Goal: Transaction & Acquisition: Purchase product/service

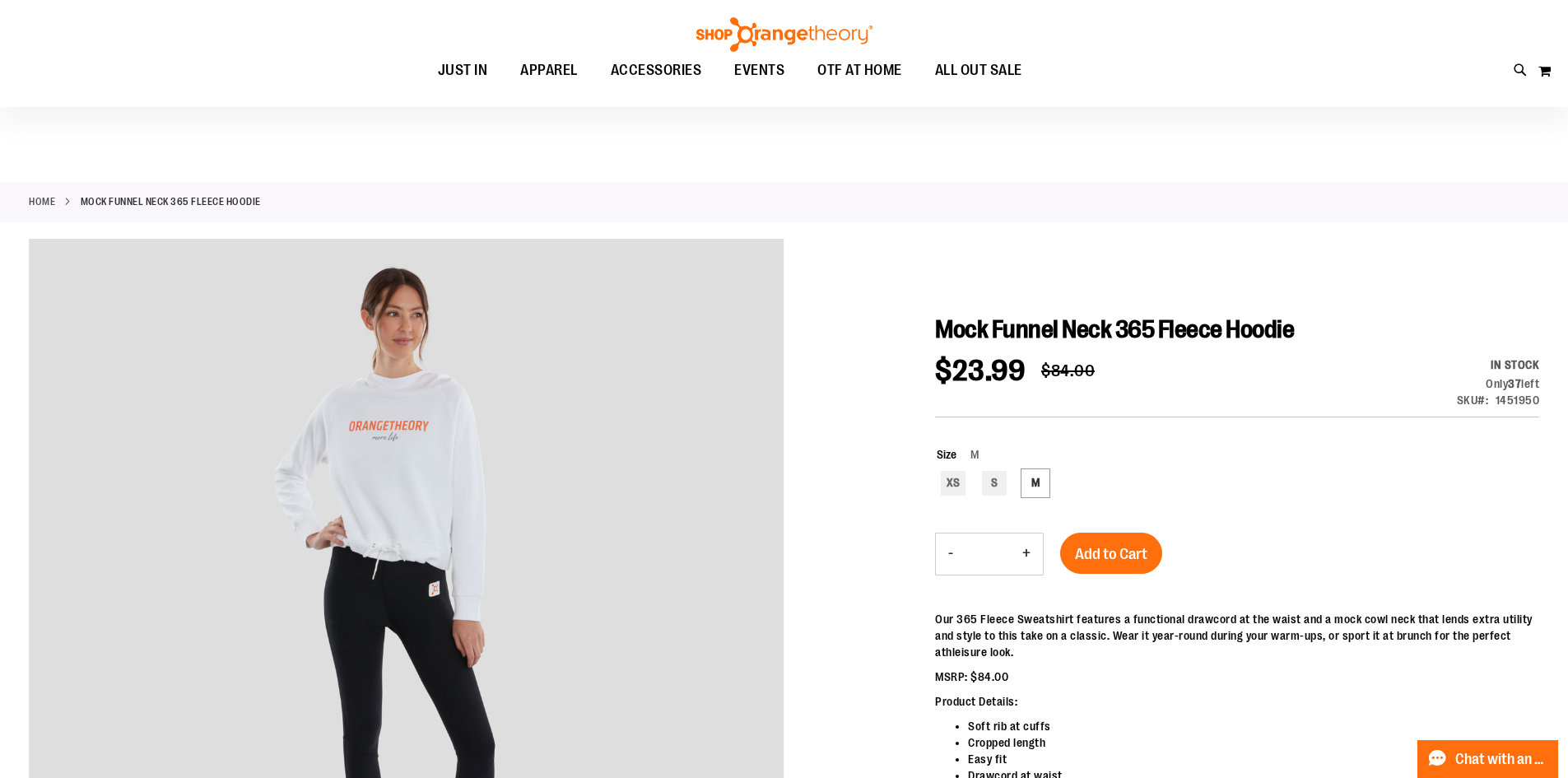
scroll to position [81, 0]
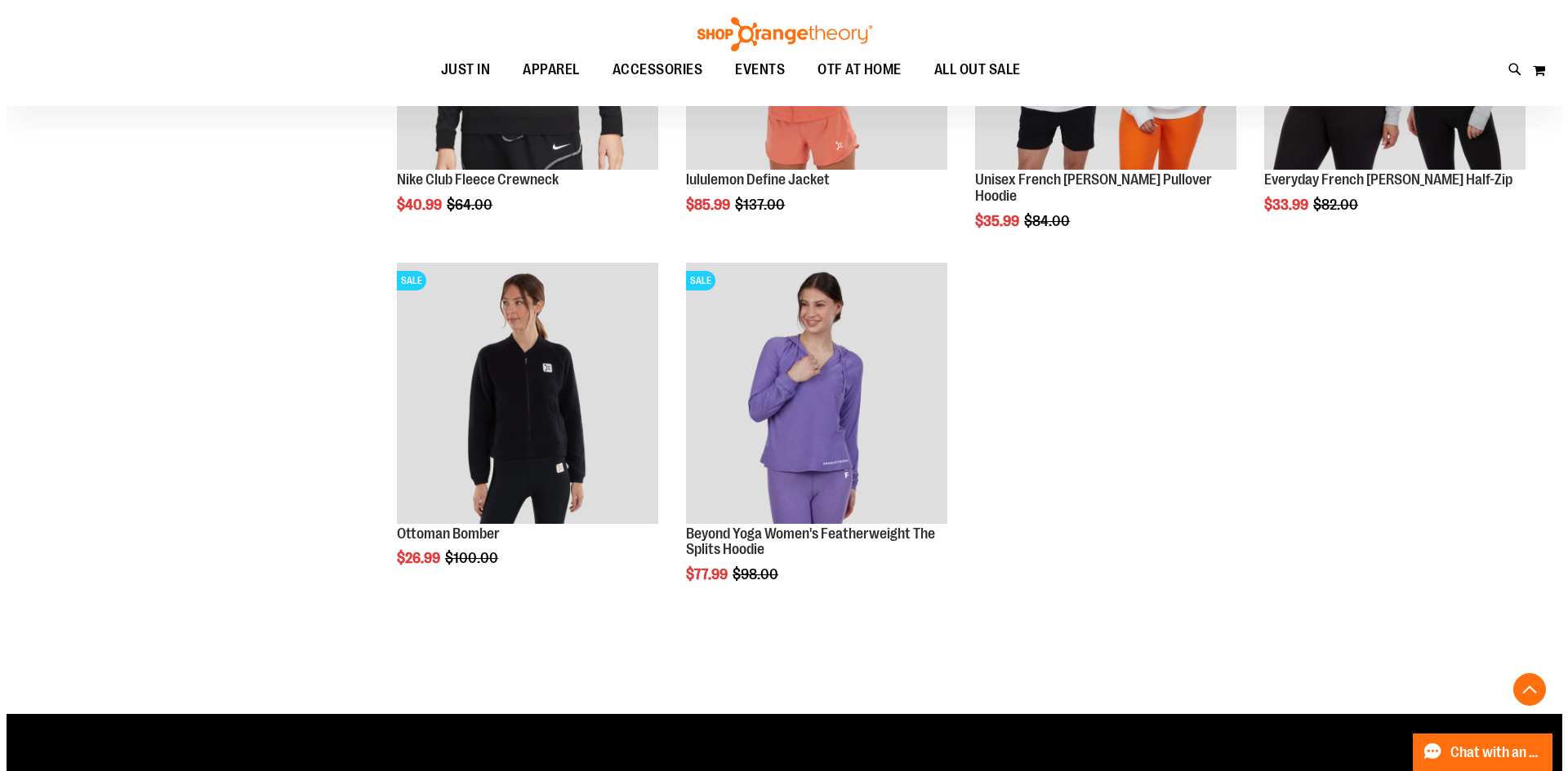
scroll to position [3580, 0]
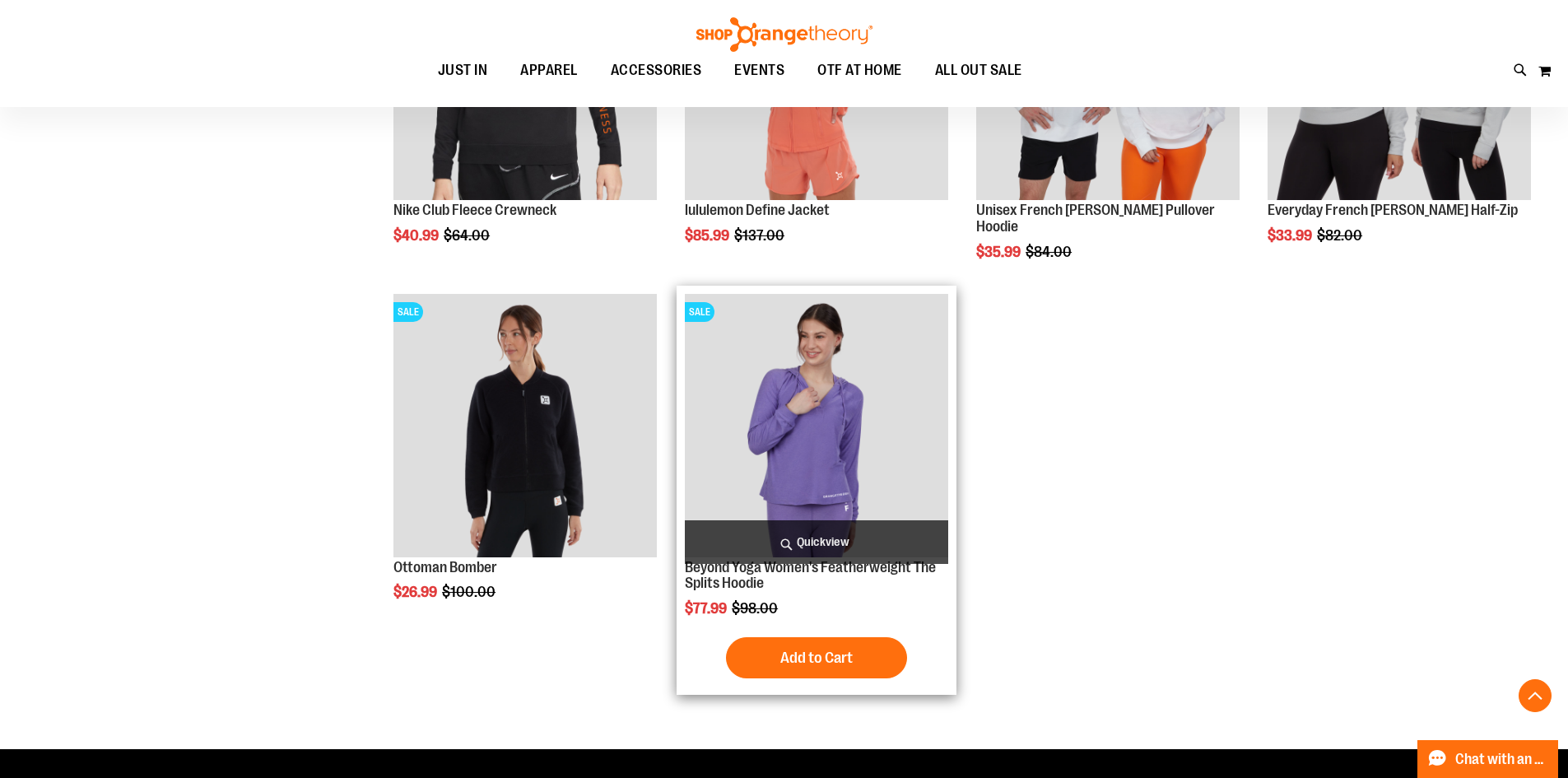
click at [802, 544] on span "Quickview" at bounding box center [816, 542] width 263 height 44
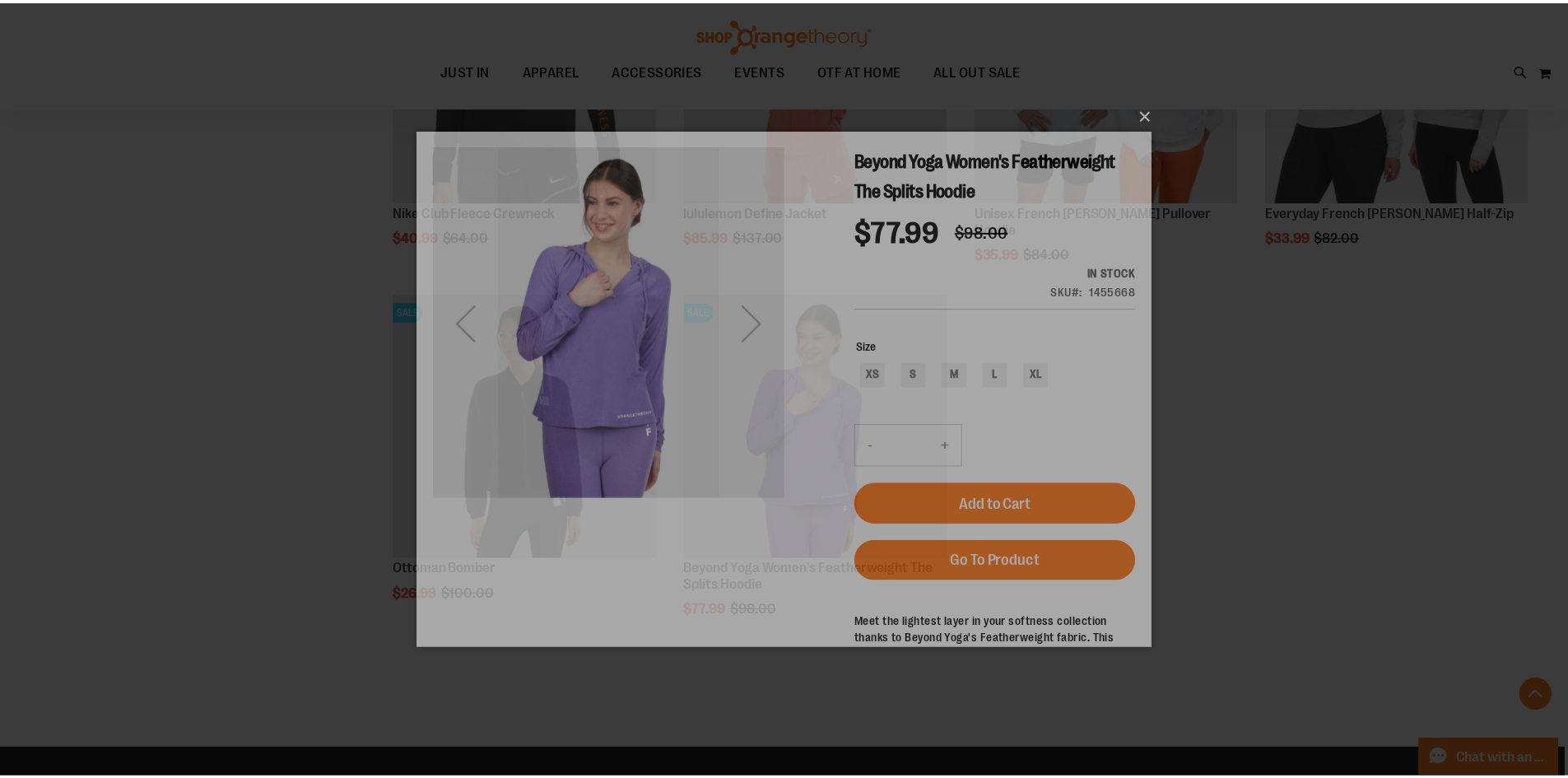
scroll to position [0, 0]
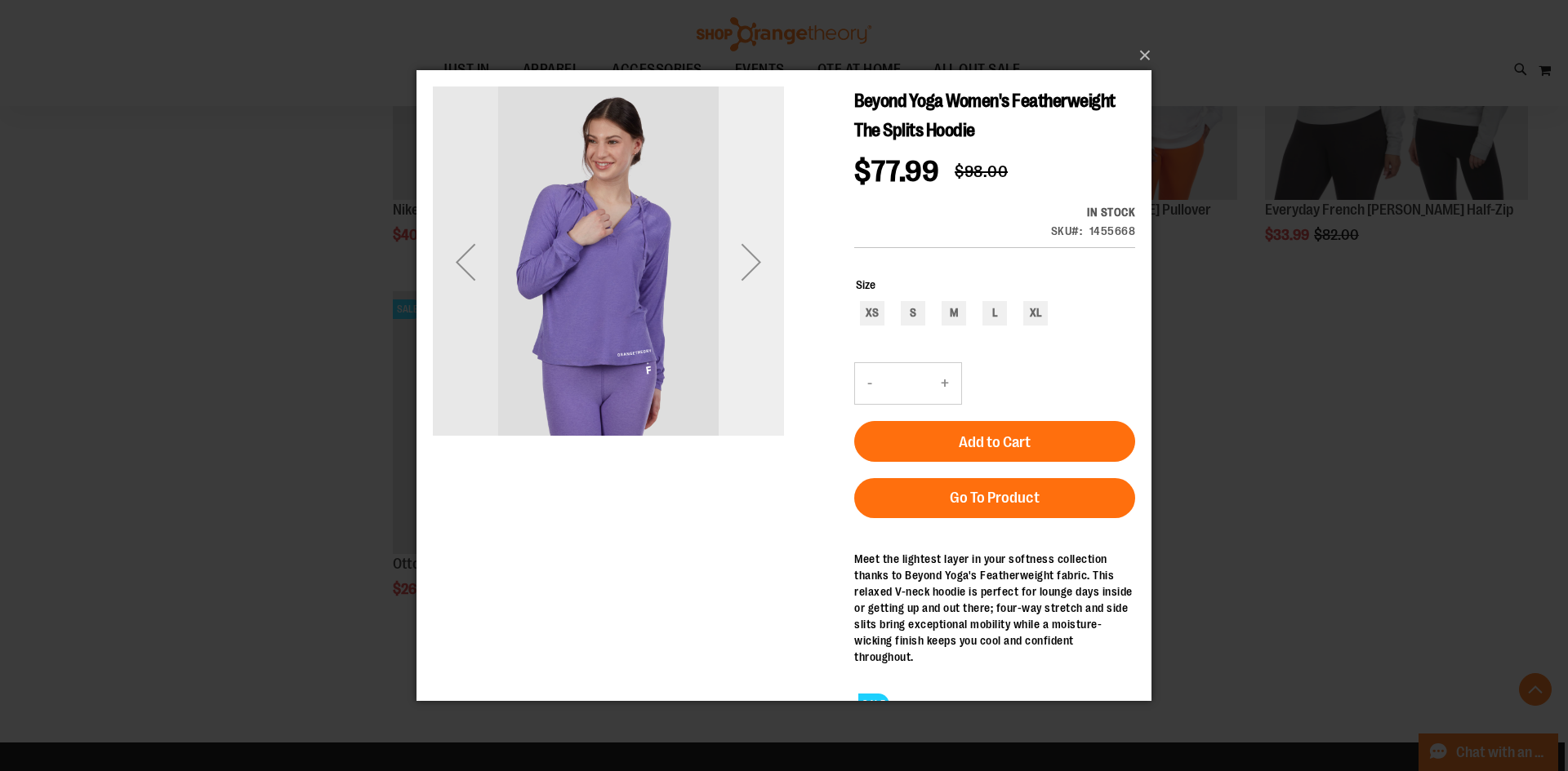
click at [747, 312] on div "Next" at bounding box center [751, 261] width 65 height 351
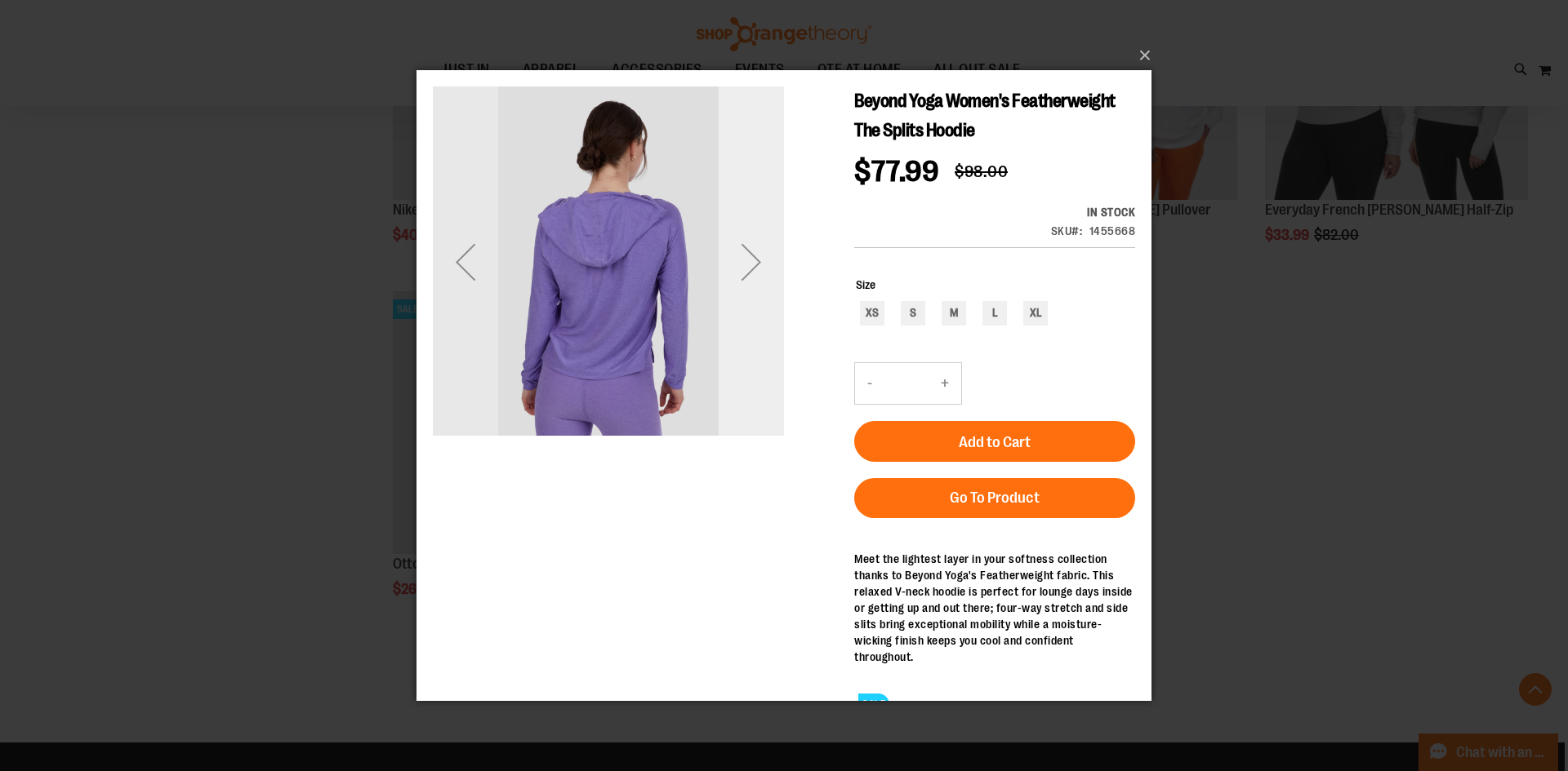
click at [747, 312] on div "Next" at bounding box center [751, 261] width 65 height 351
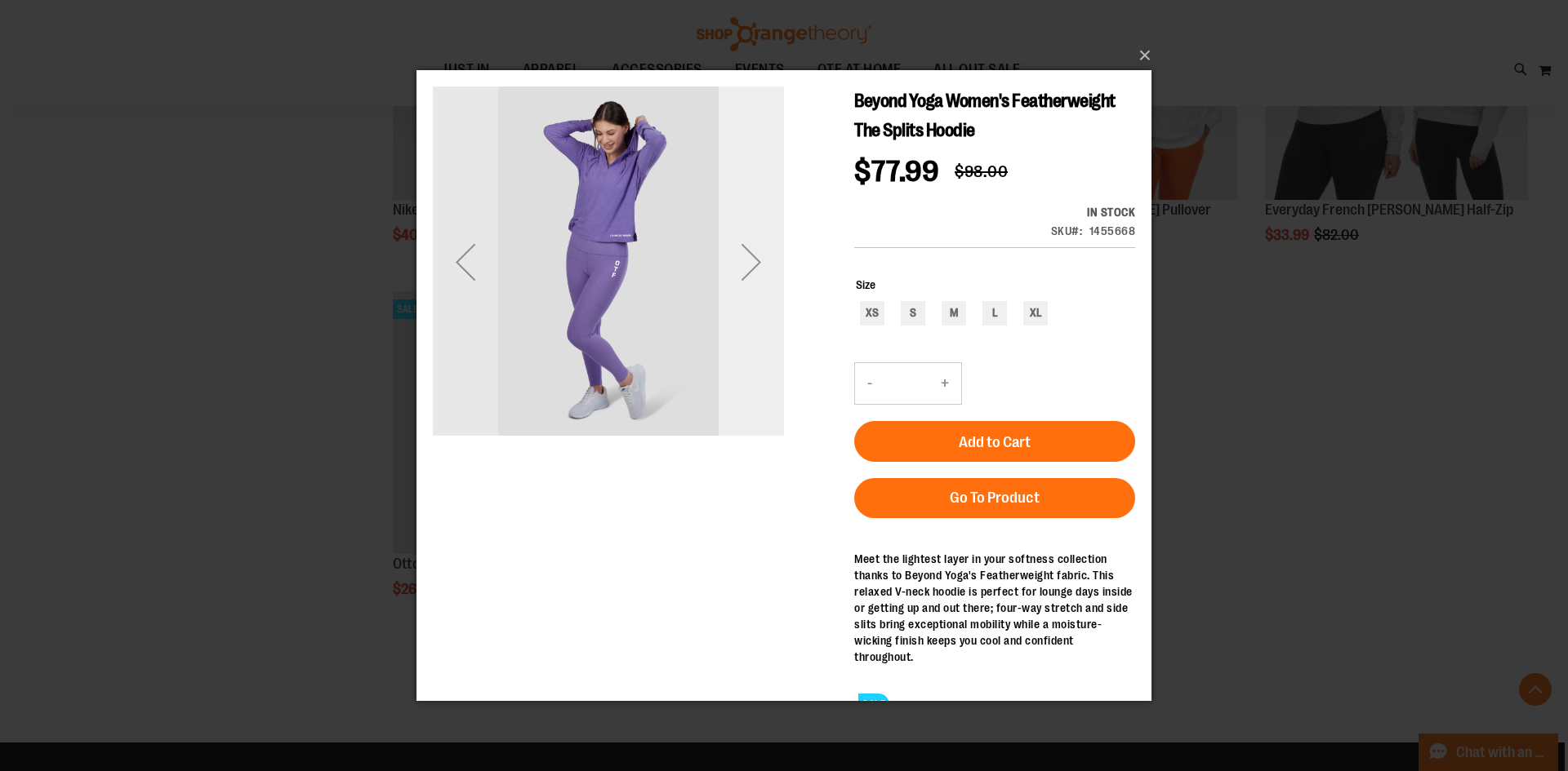
click at [747, 312] on div "Next" at bounding box center [751, 261] width 65 height 351
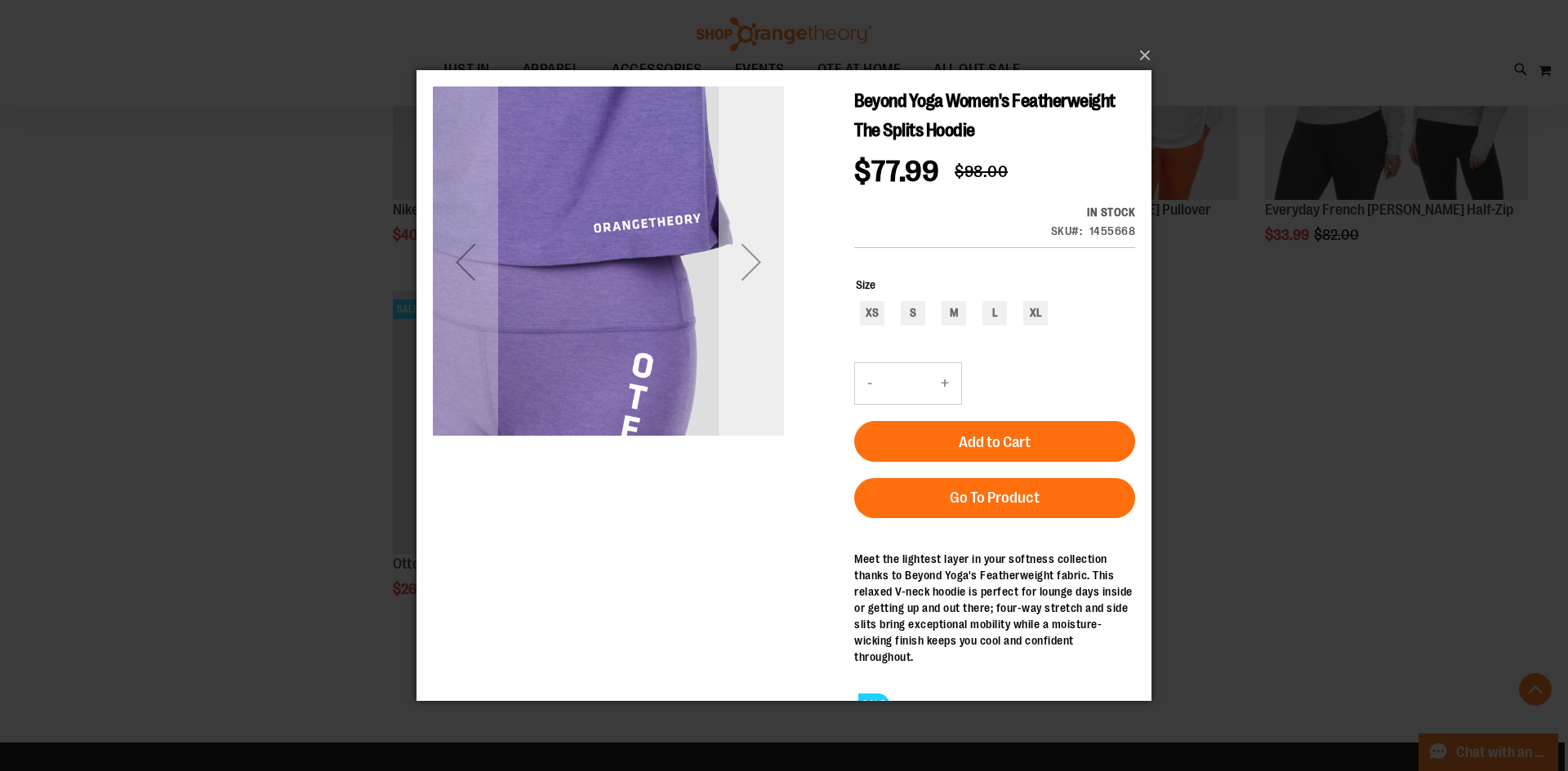
click at [748, 285] on div "Next" at bounding box center [751, 261] width 65 height 65
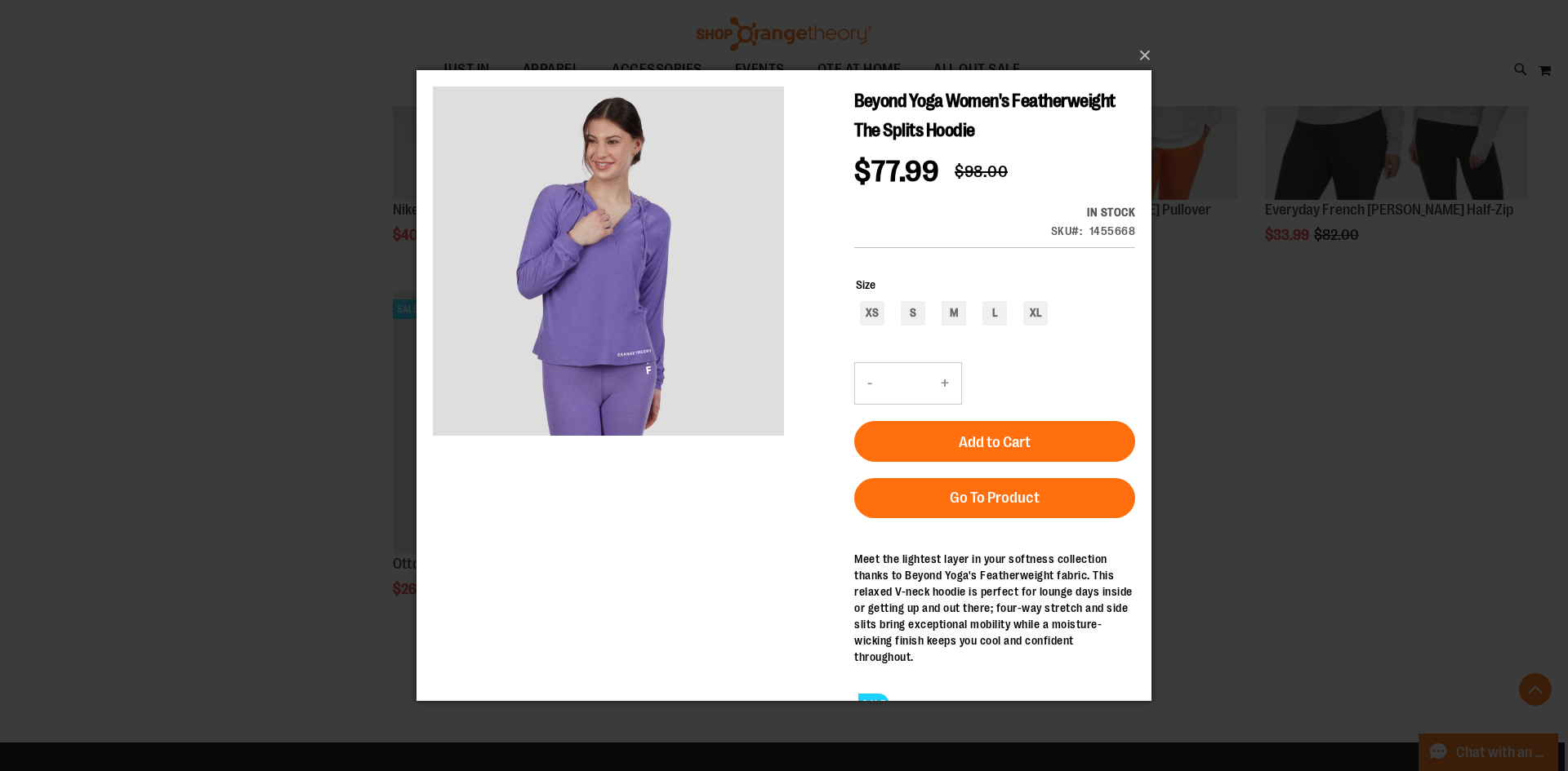
click at [149, 261] on div "×" at bounding box center [784, 386] width 1568 height 771
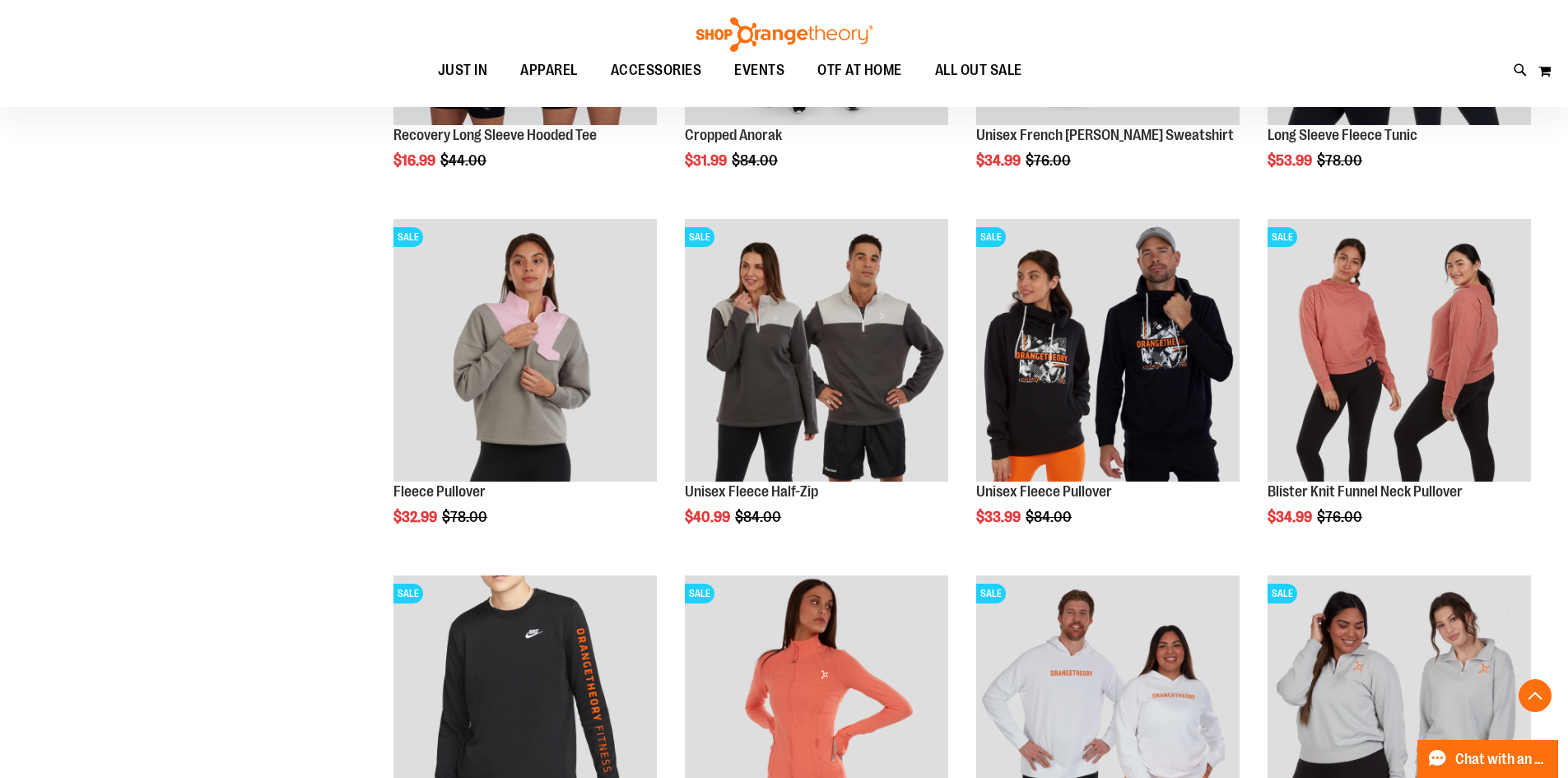
scroll to position [2954, 0]
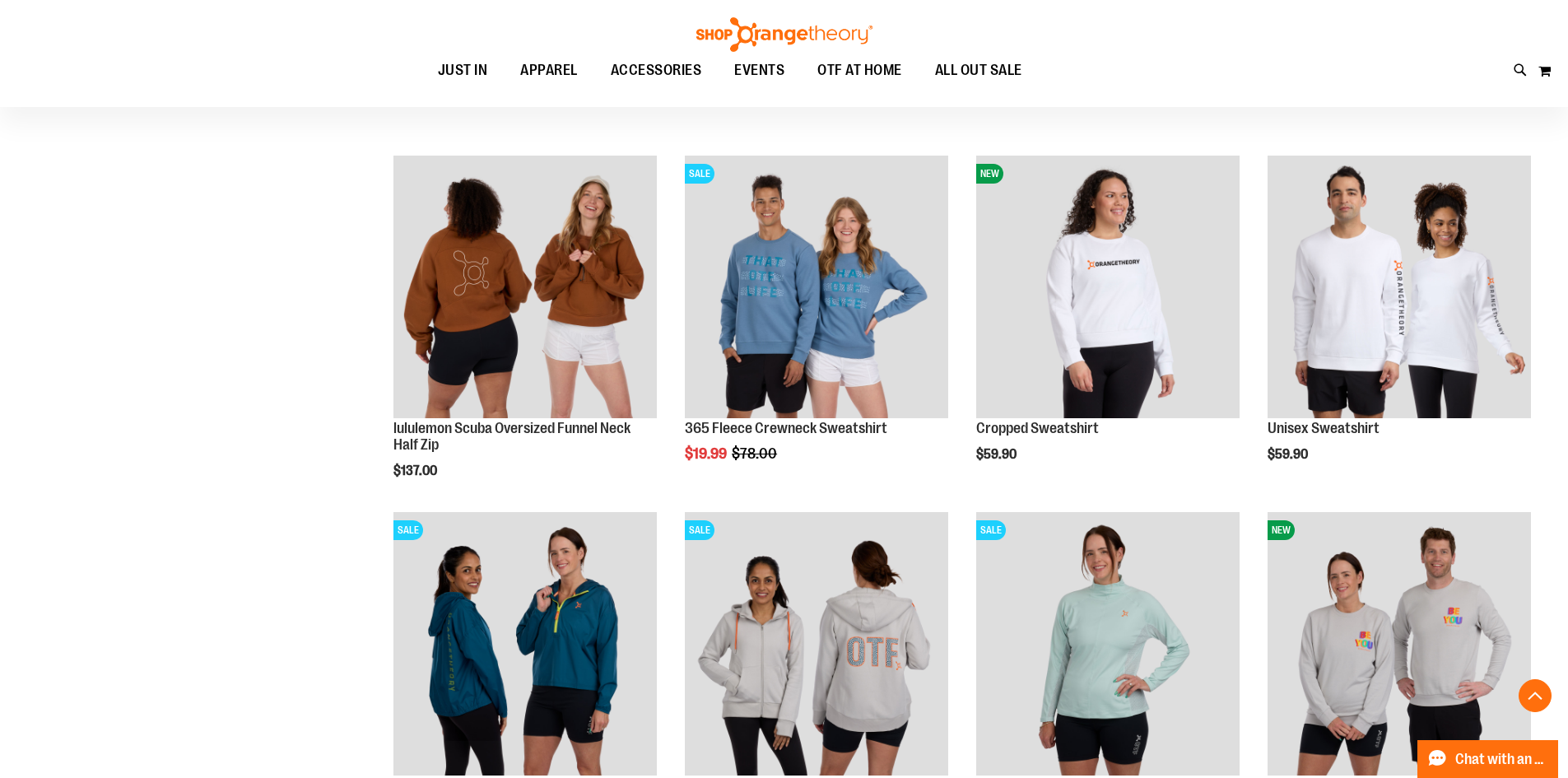
scroll to position [1883, 0]
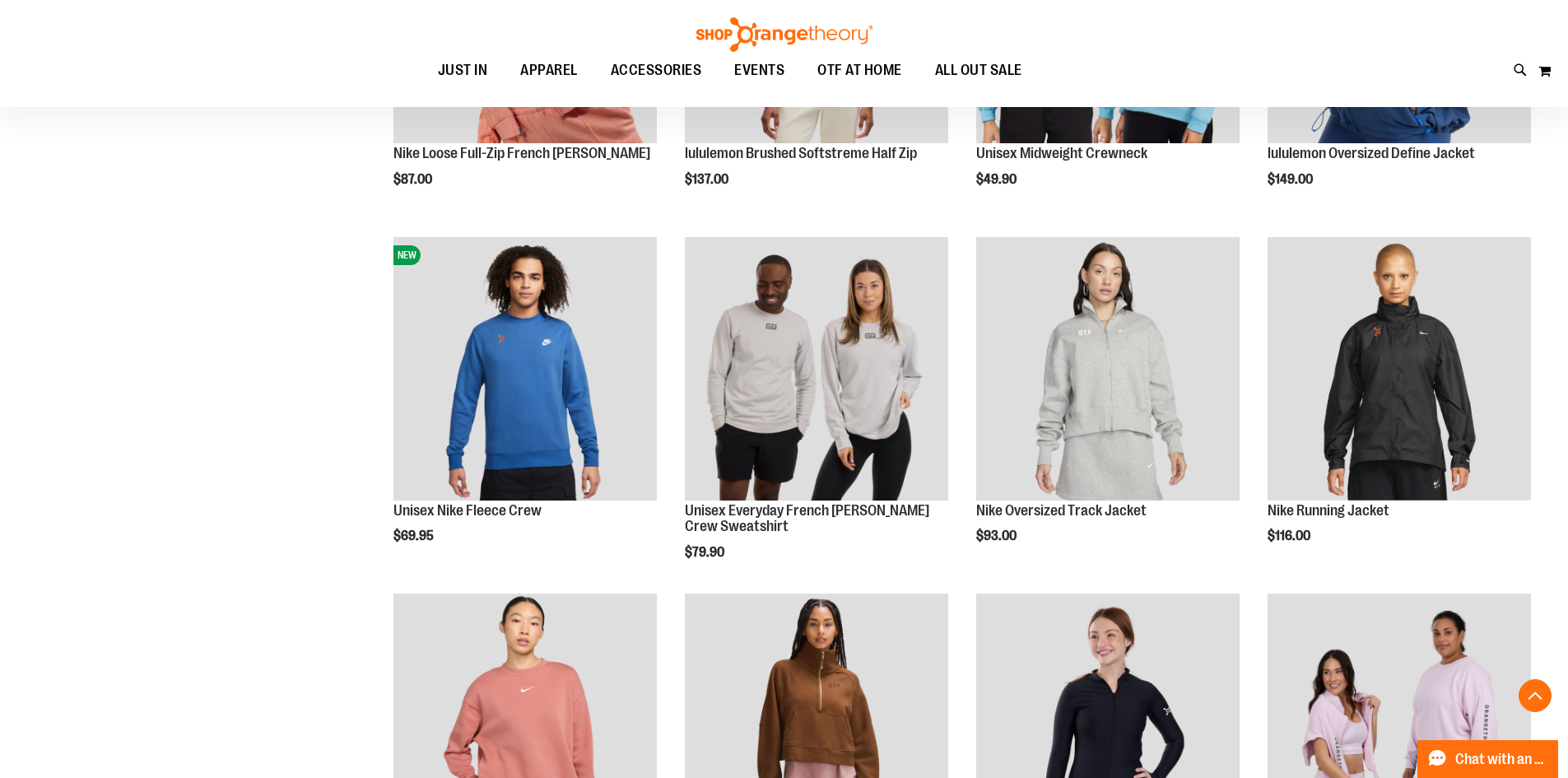
scroll to position [565, 0]
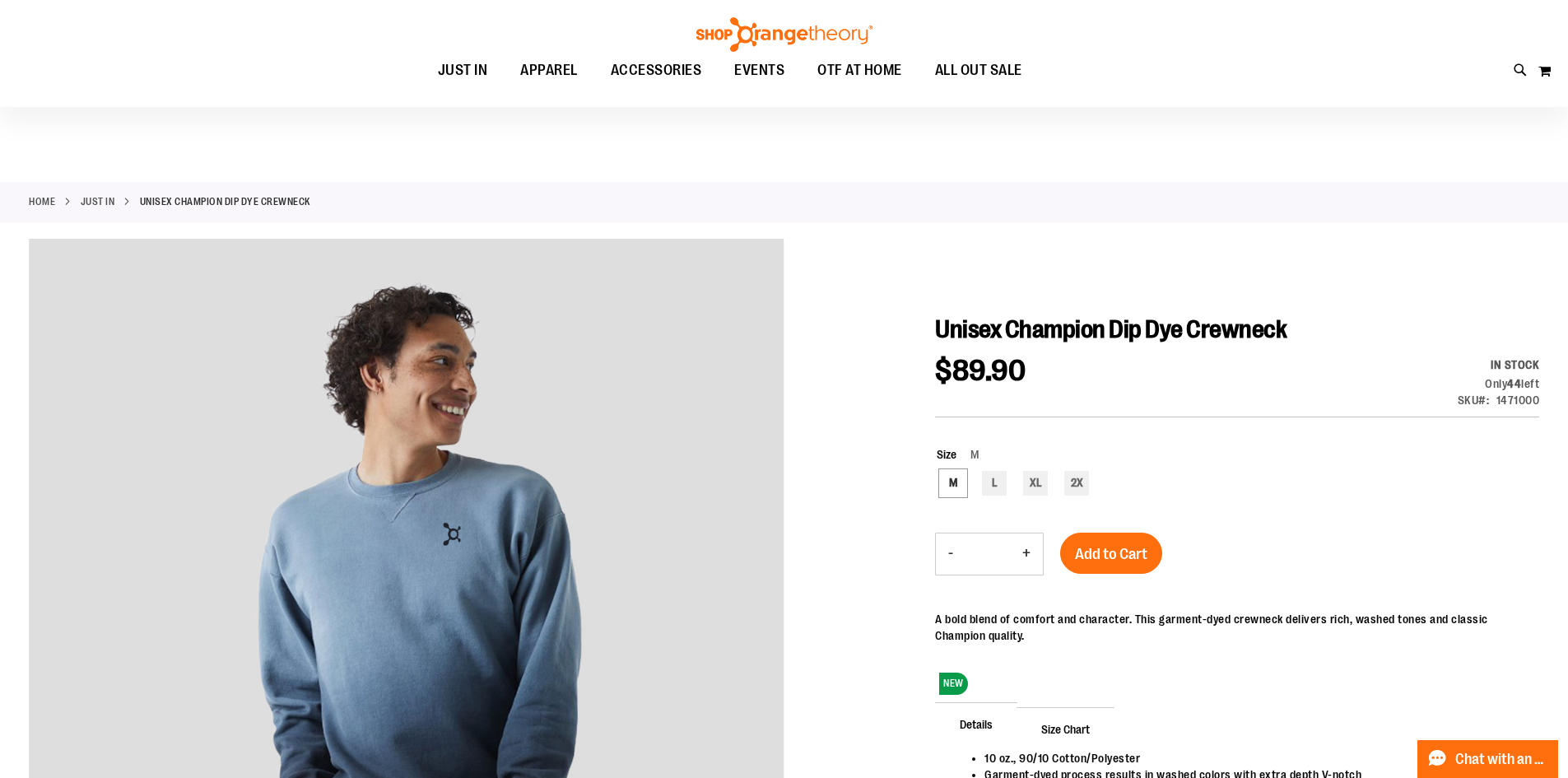
scroll to position [164, 0]
